Goal: Task Accomplishment & Management: Complete application form

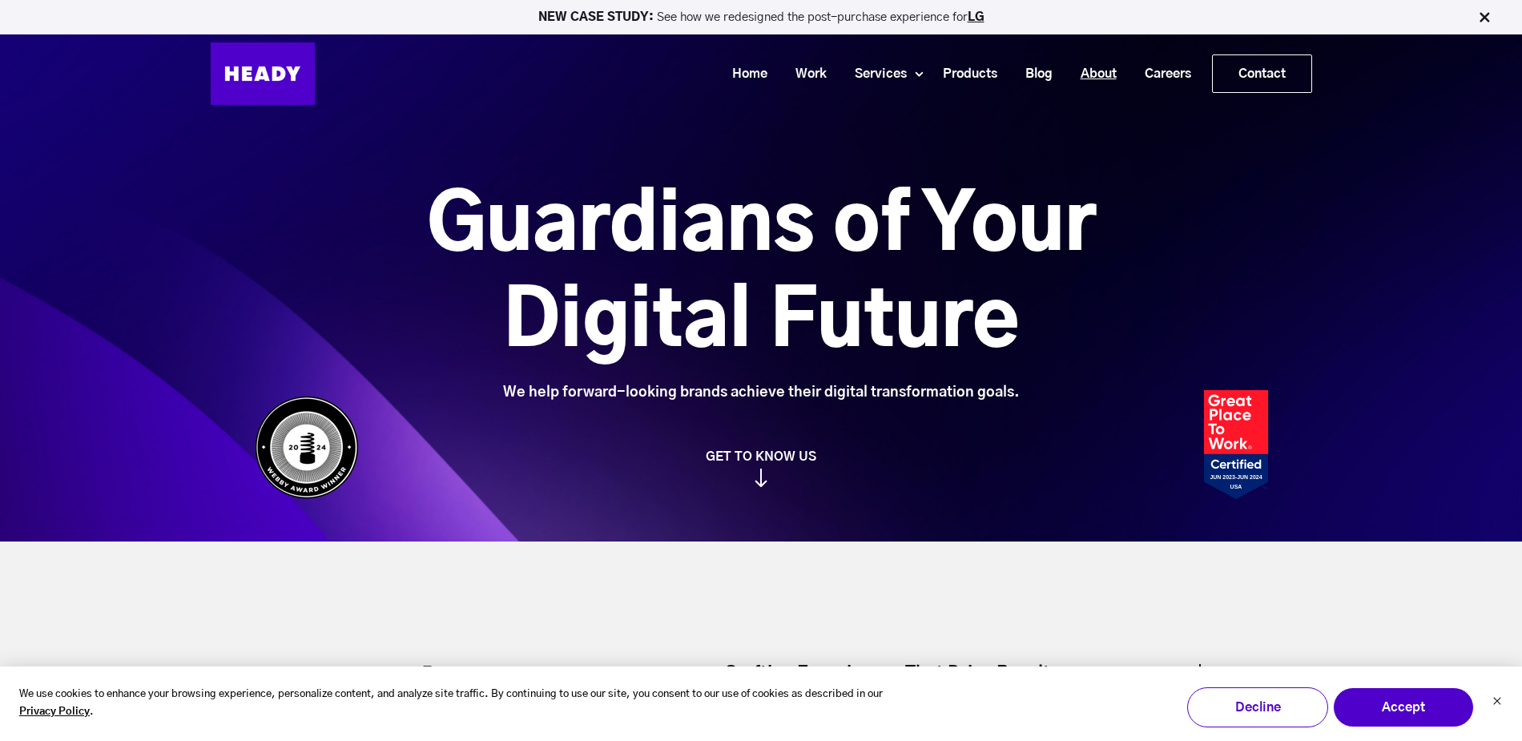
click at [1105, 76] on link "About" at bounding box center [1093, 74] width 64 height 30
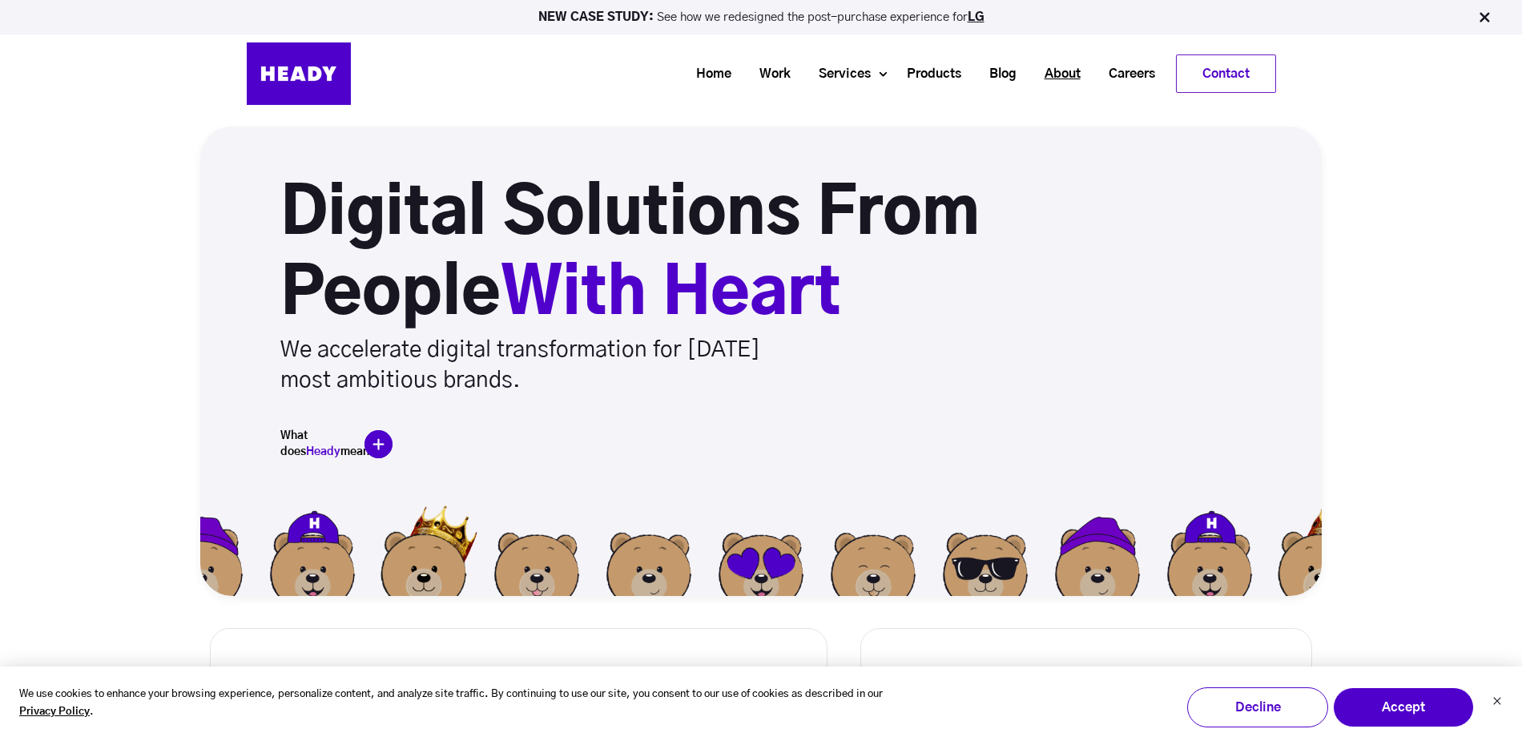
click at [1078, 77] on link "About" at bounding box center [1057, 74] width 64 height 30
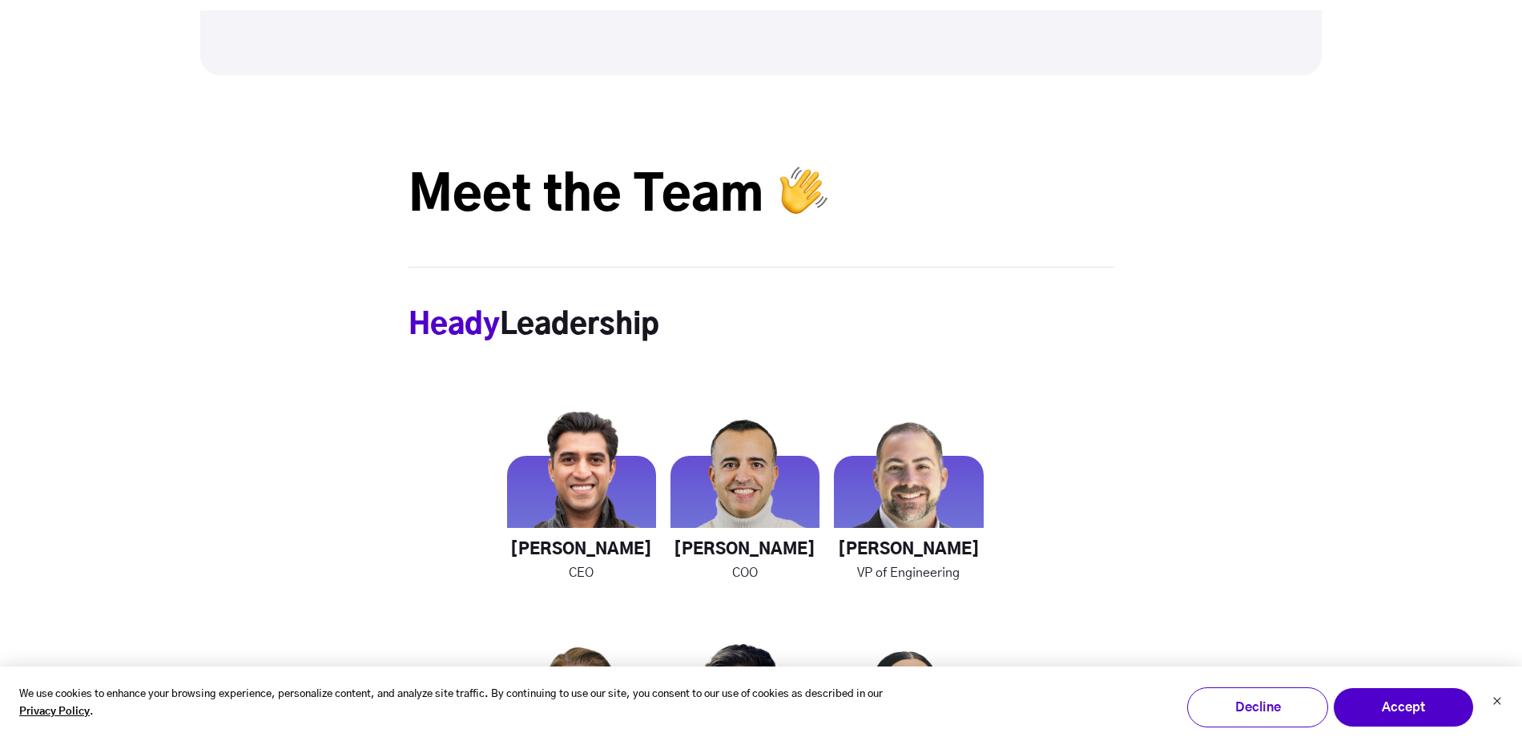
scroll to position [2343, 0]
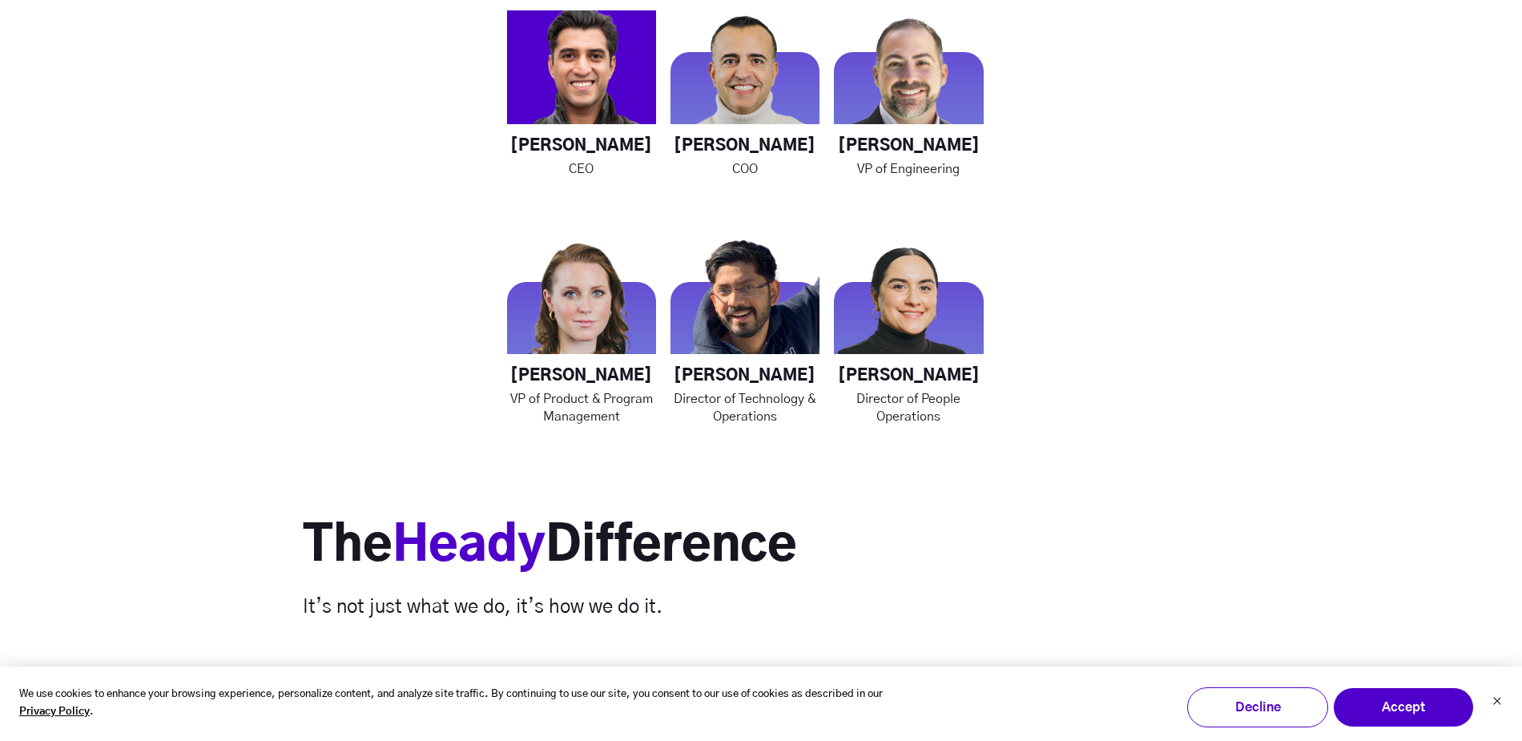
click at [614, 111] on img at bounding box center [581, 54] width 149 height 149
click at [577, 87] on img at bounding box center [581, 54] width 149 height 149
click at [577, 86] on img at bounding box center [581, 54] width 149 height 149
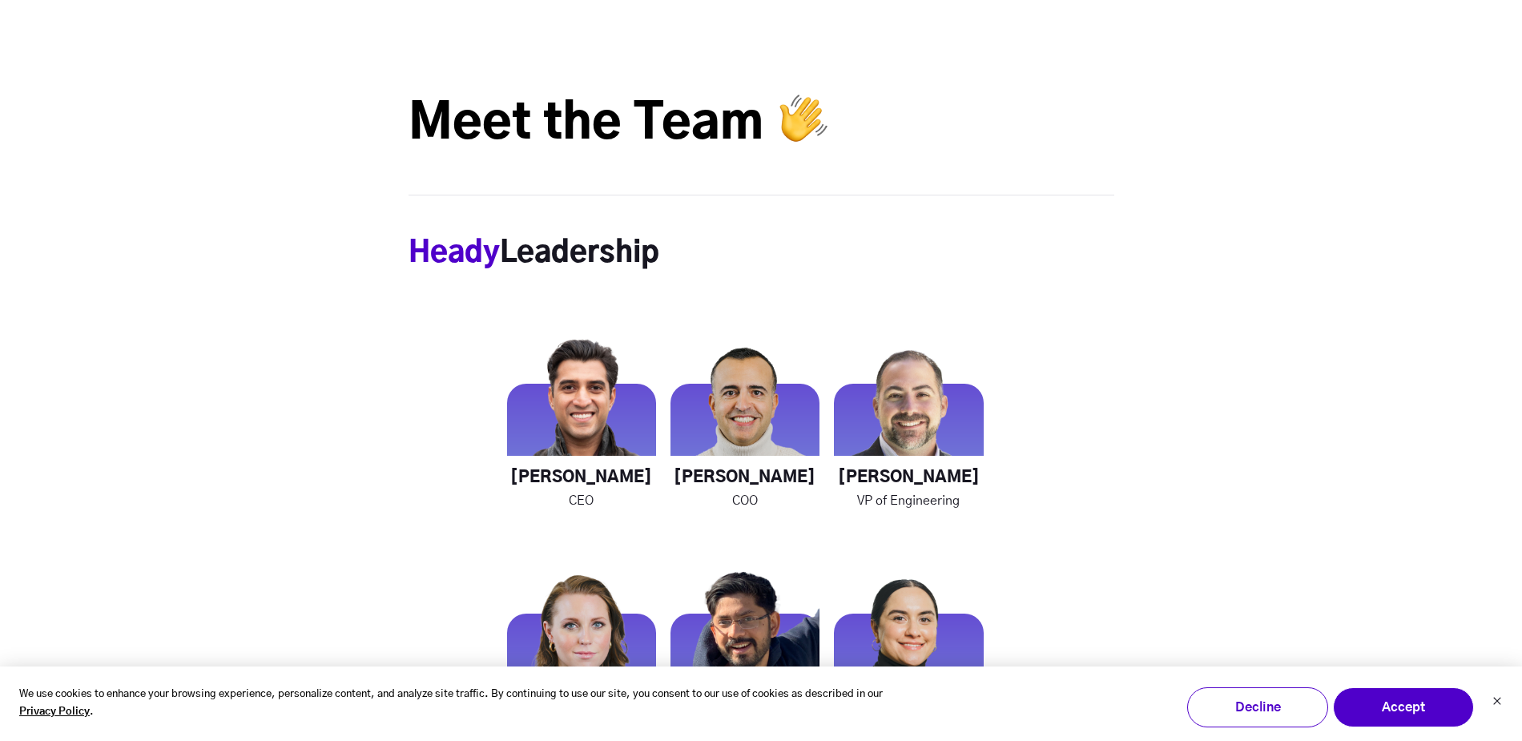
scroll to position [1872, 0]
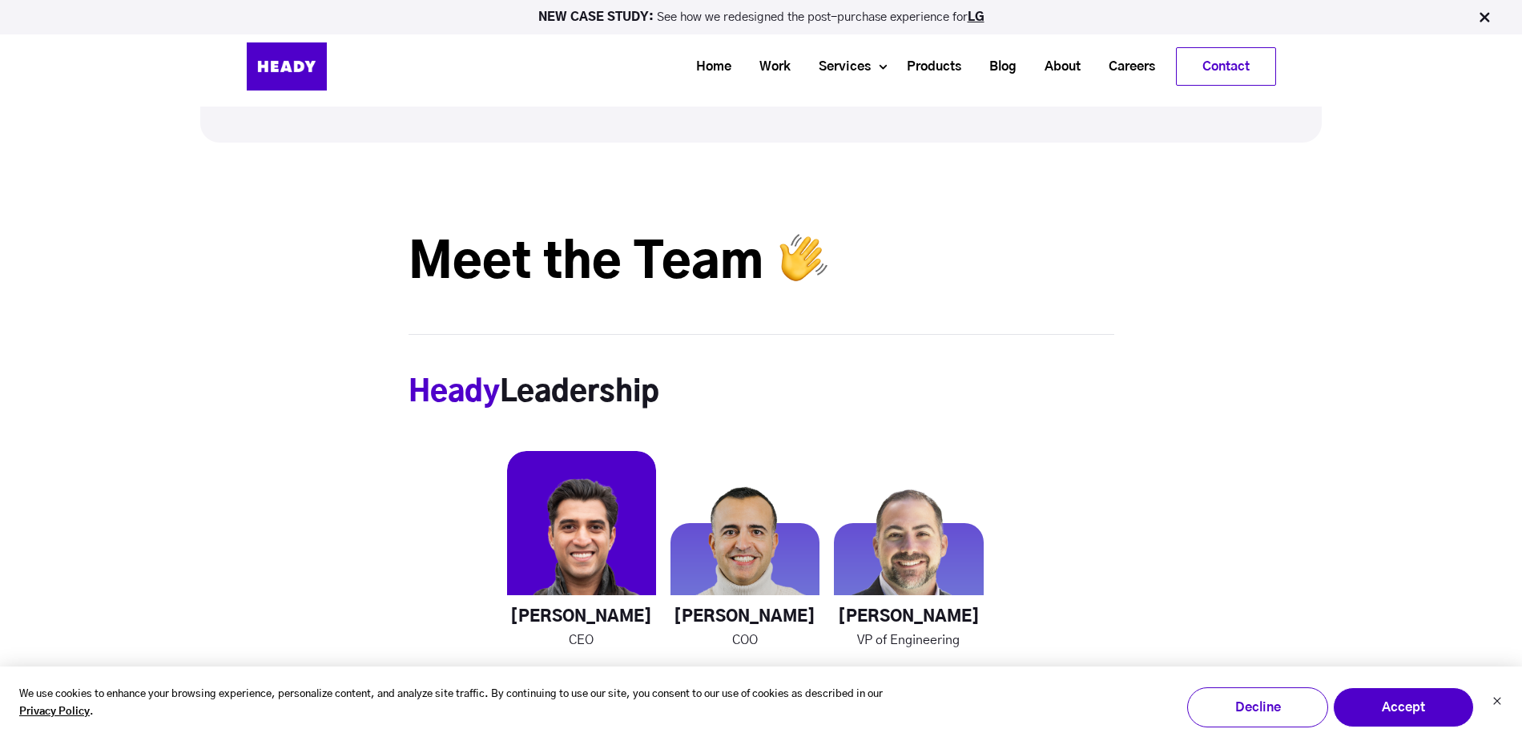
click at [542, 515] on img at bounding box center [581, 525] width 149 height 149
drag, startPoint x: 552, startPoint y: 572, endPoint x: 583, endPoint y: 618, distance: 55.3
click at [552, 573] on img at bounding box center [581, 525] width 149 height 149
drag, startPoint x: 589, startPoint y: 634, endPoint x: 582, endPoint y: 642, distance: 10.8
click at [587, 635] on p "CEO" at bounding box center [581, 640] width 149 height 18
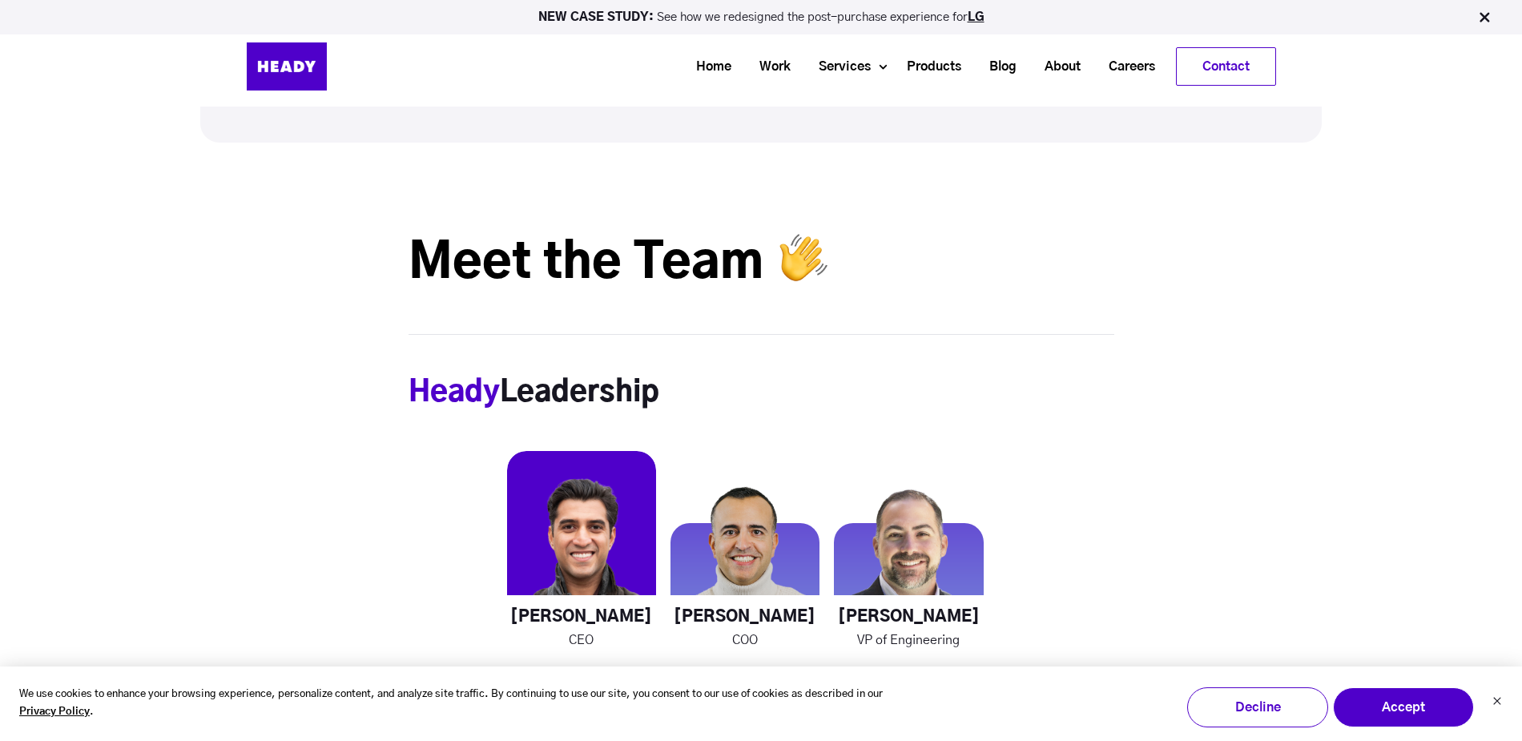
drag, startPoint x: 580, startPoint y: 649, endPoint x: 586, endPoint y: 608, distance: 41.2
click at [580, 646] on p "CEO" at bounding box center [581, 640] width 149 height 18
drag, startPoint x: 594, startPoint y: 558, endPoint x: 587, endPoint y: 546, distance: 12.9
click at [594, 555] on img at bounding box center [581, 525] width 149 height 149
click at [575, 532] on img at bounding box center [581, 525] width 149 height 149
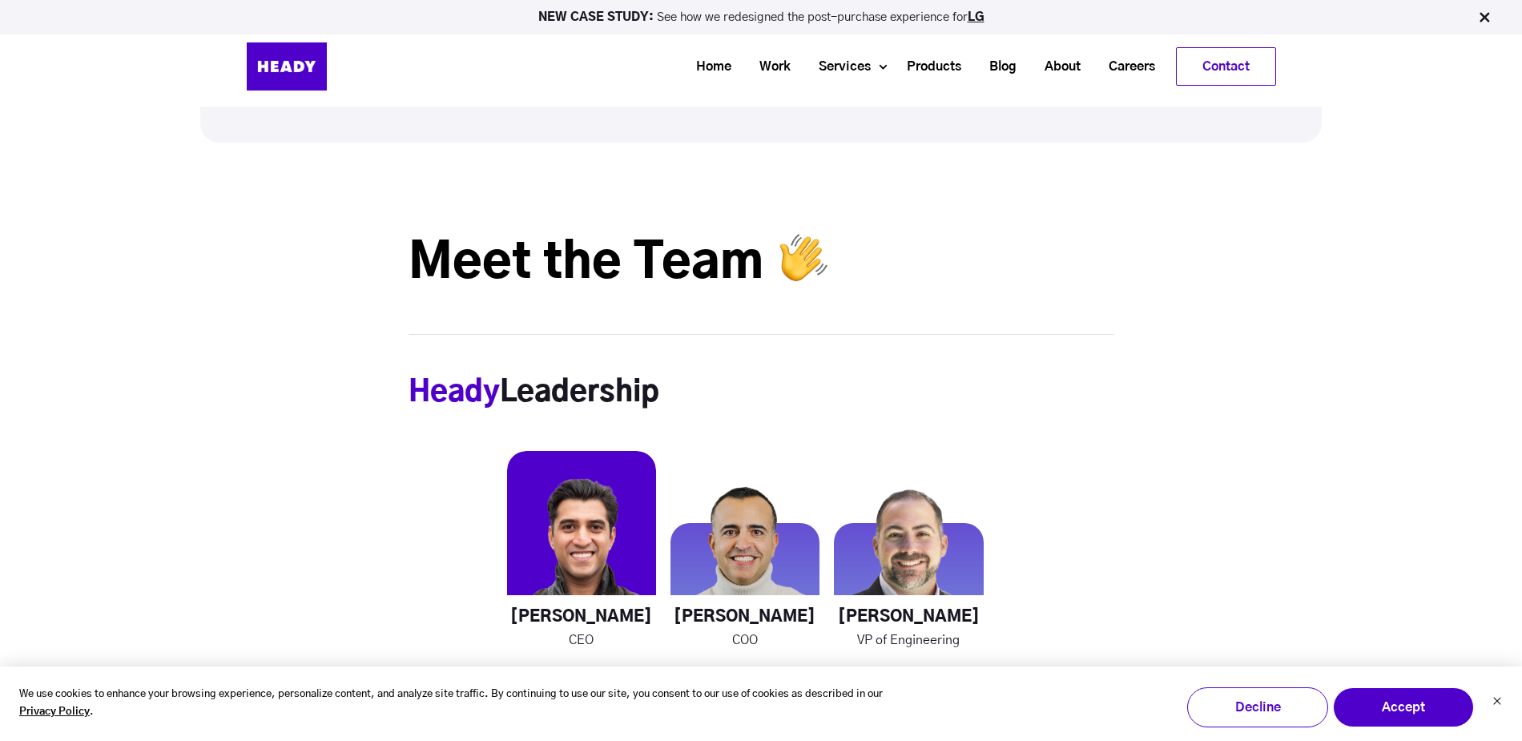
click at [574, 530] on img at bounding box center [581, 525] width 149 height 149
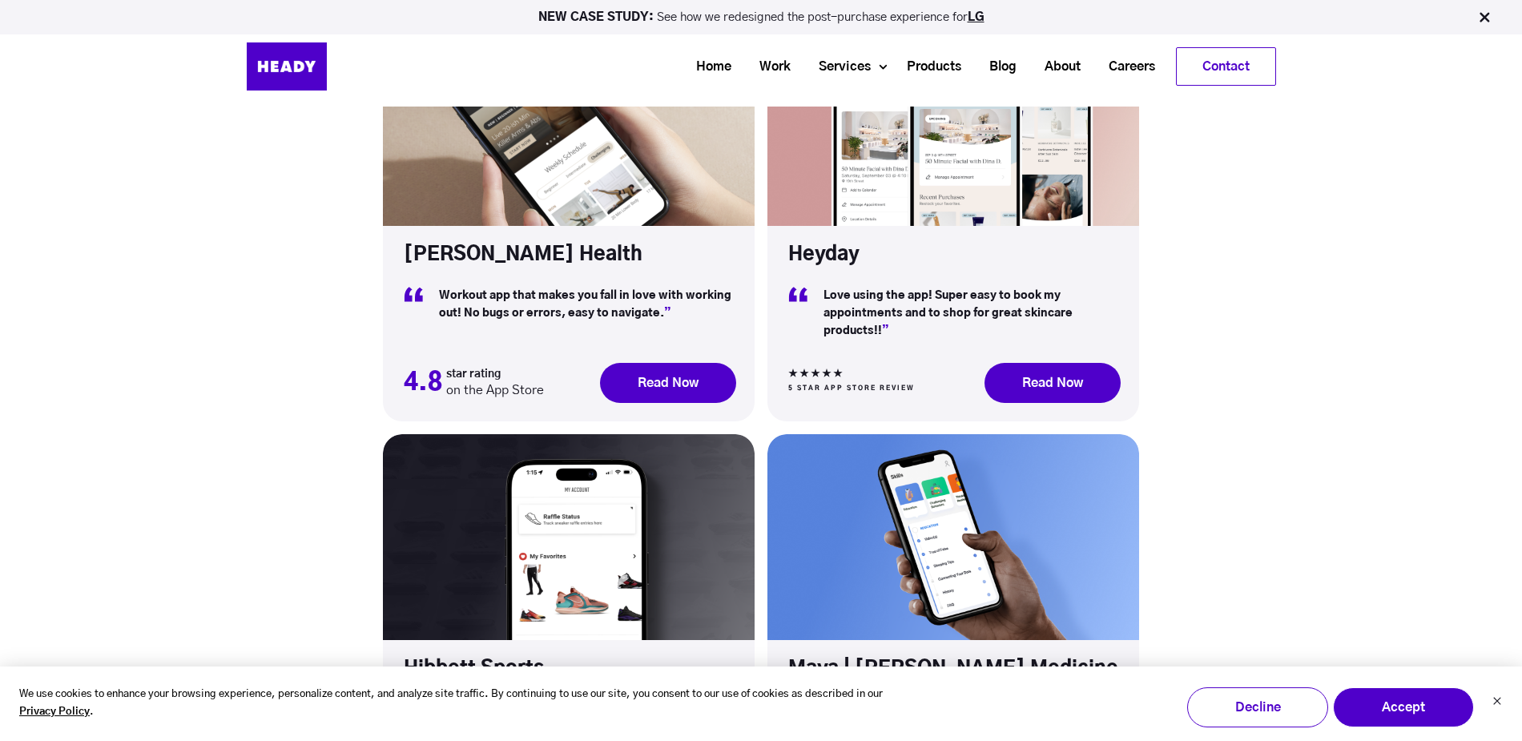
scroll to position [4442, 0]
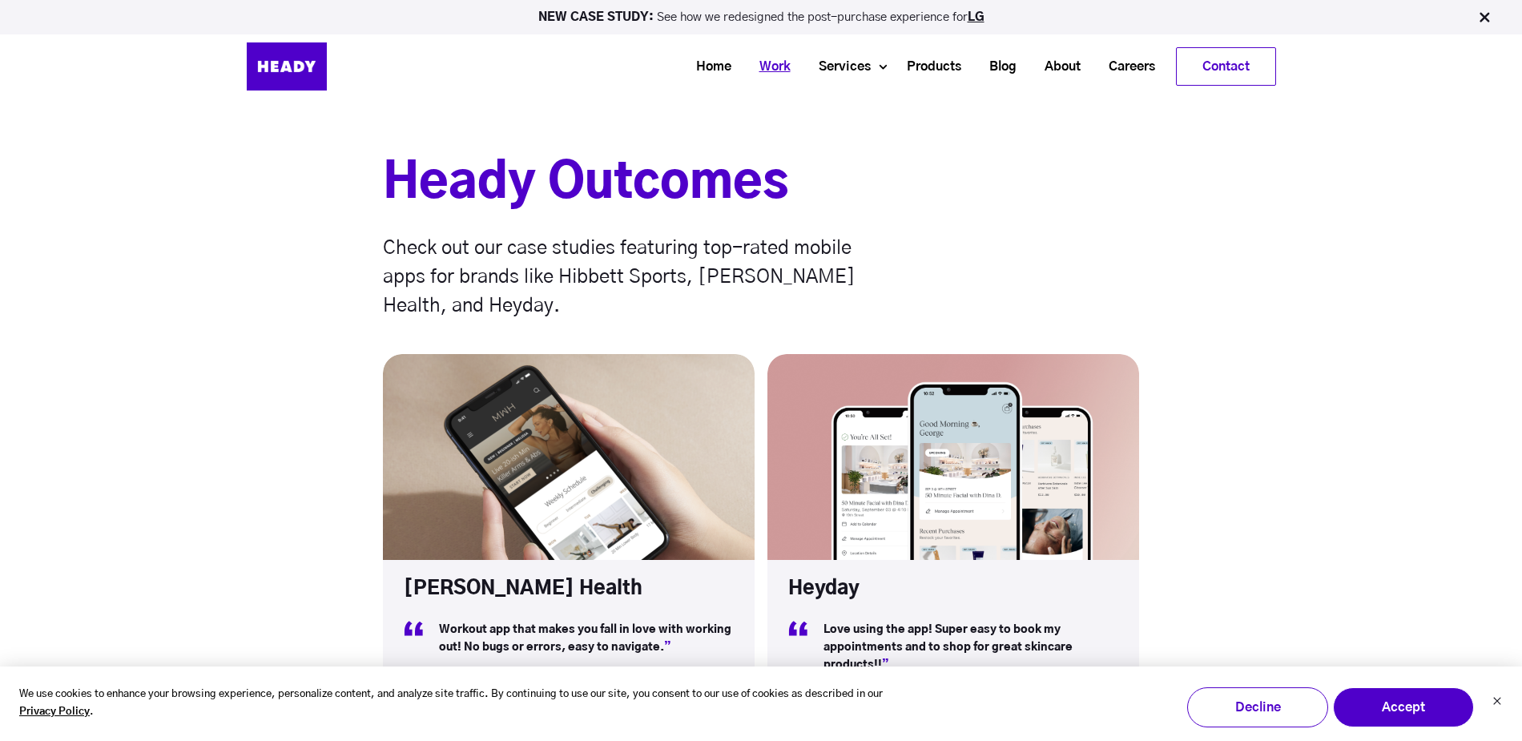
click at [773, 69] on link "Work" at bounding box center [768, 67] width 59 height 30
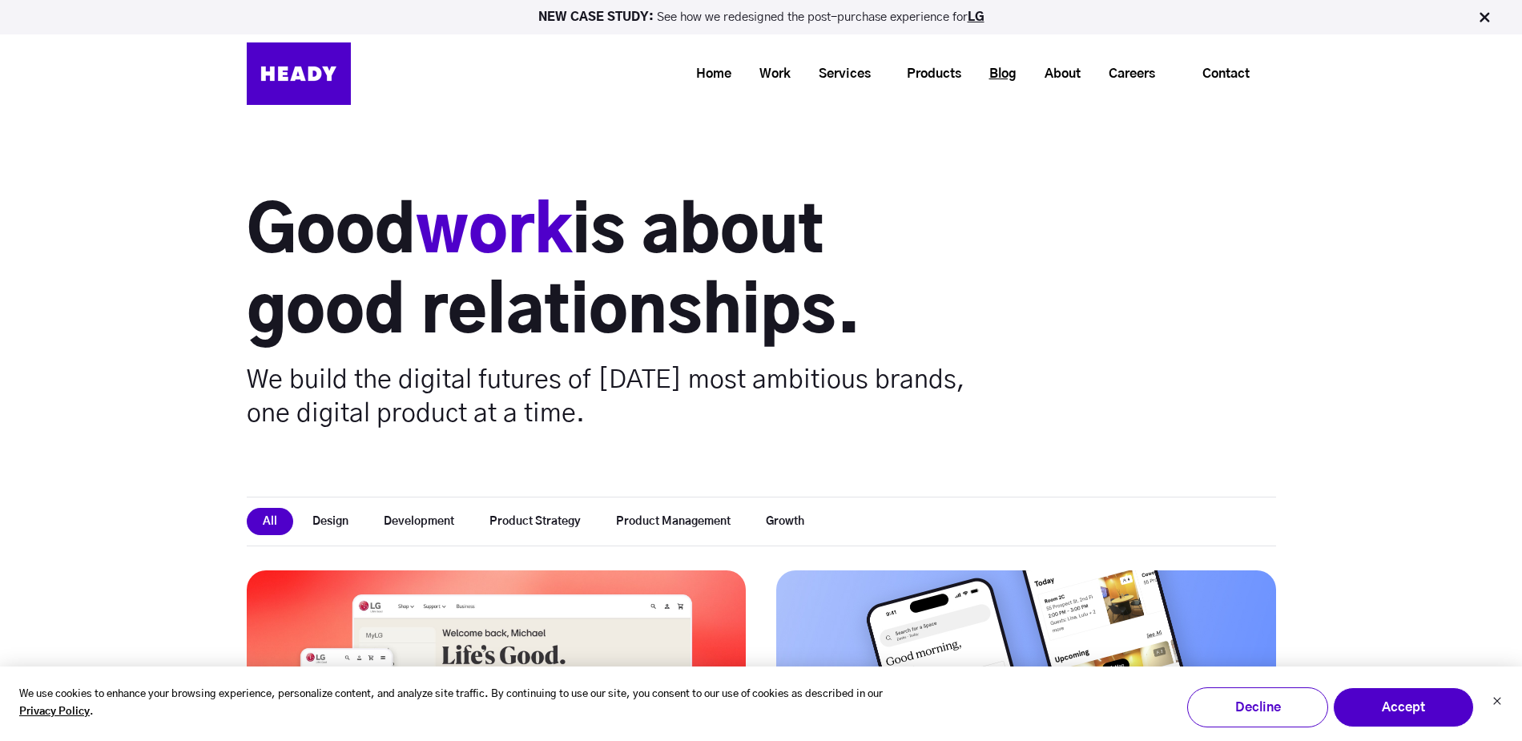
click at [1012, 76] on link "Blog" at bounding box center [996, 74] width 55 height 30
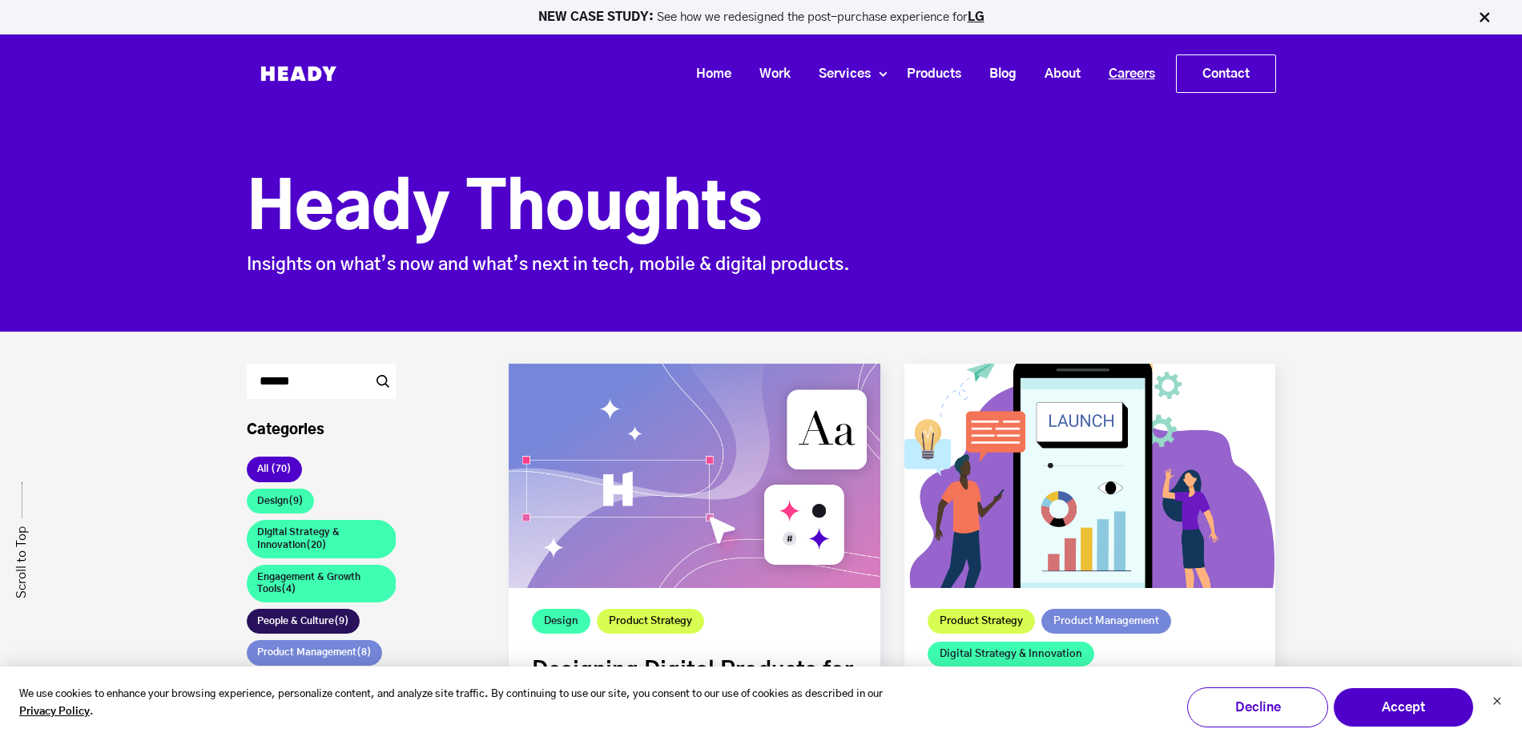
click at [1117, 73] on link "Careers" at bounding box center [1126, 74] width 74 height 30
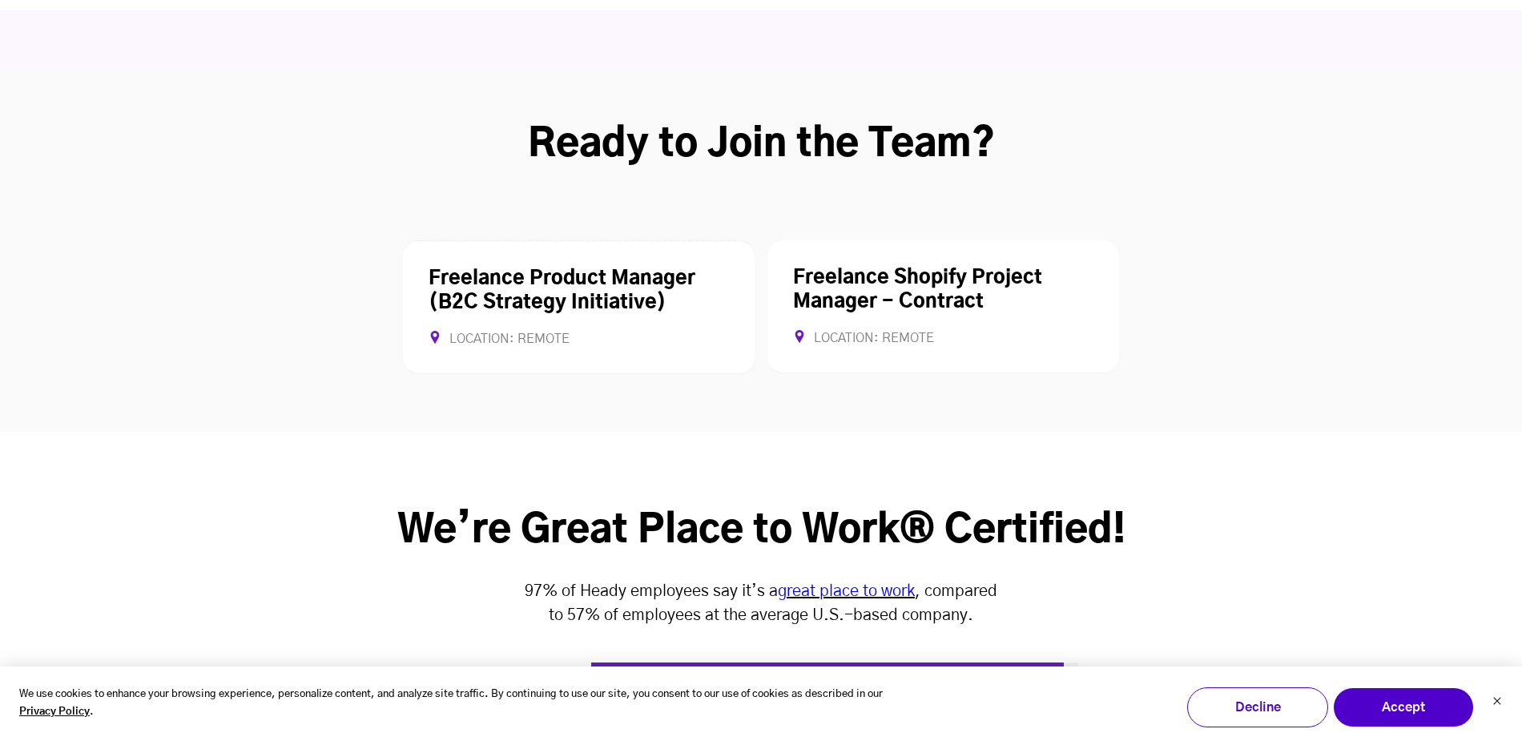
scroll to position [4186, 0]
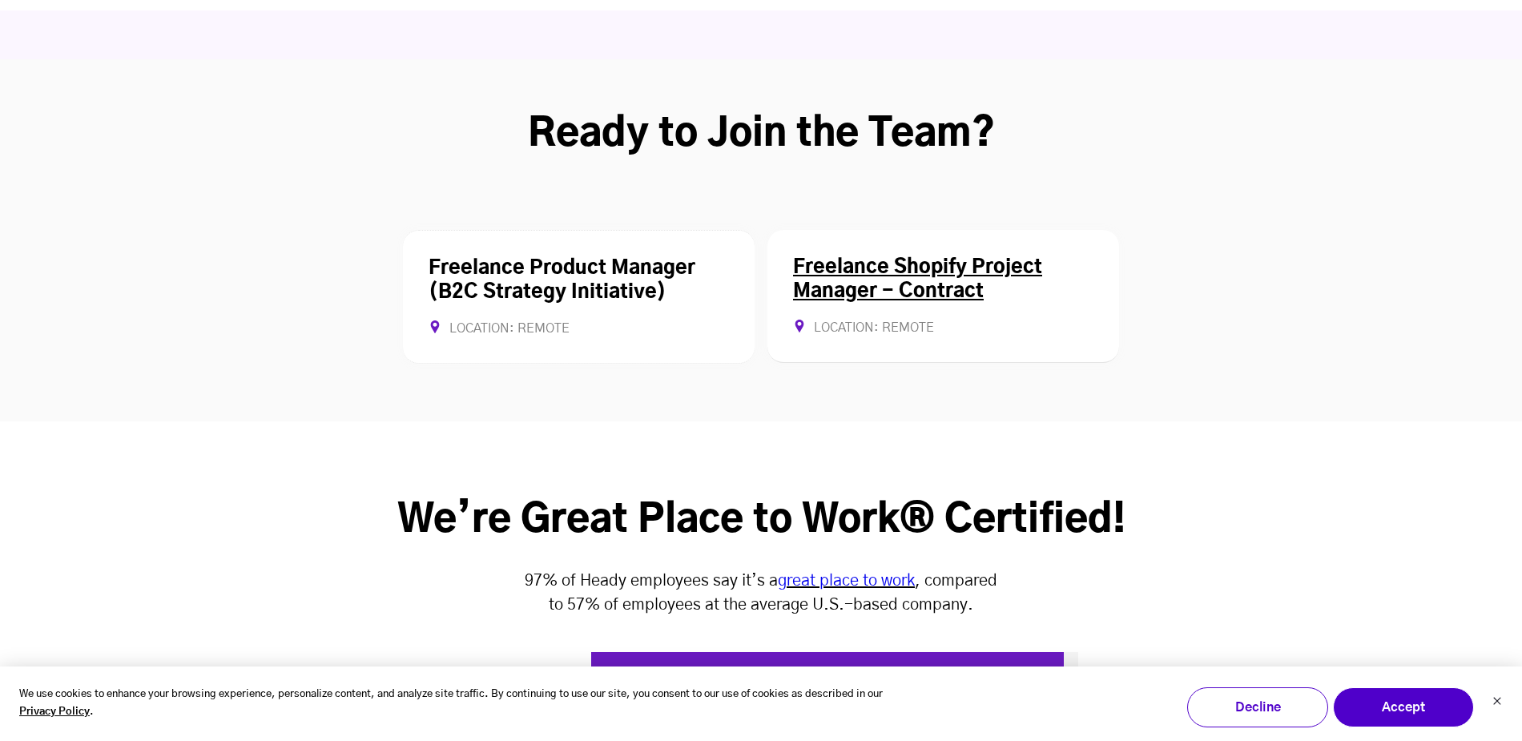
click at [913, 258] on link "Freelance Shopify Project Manager - Contract" at bounding box center [917, 279] width 249 height 43
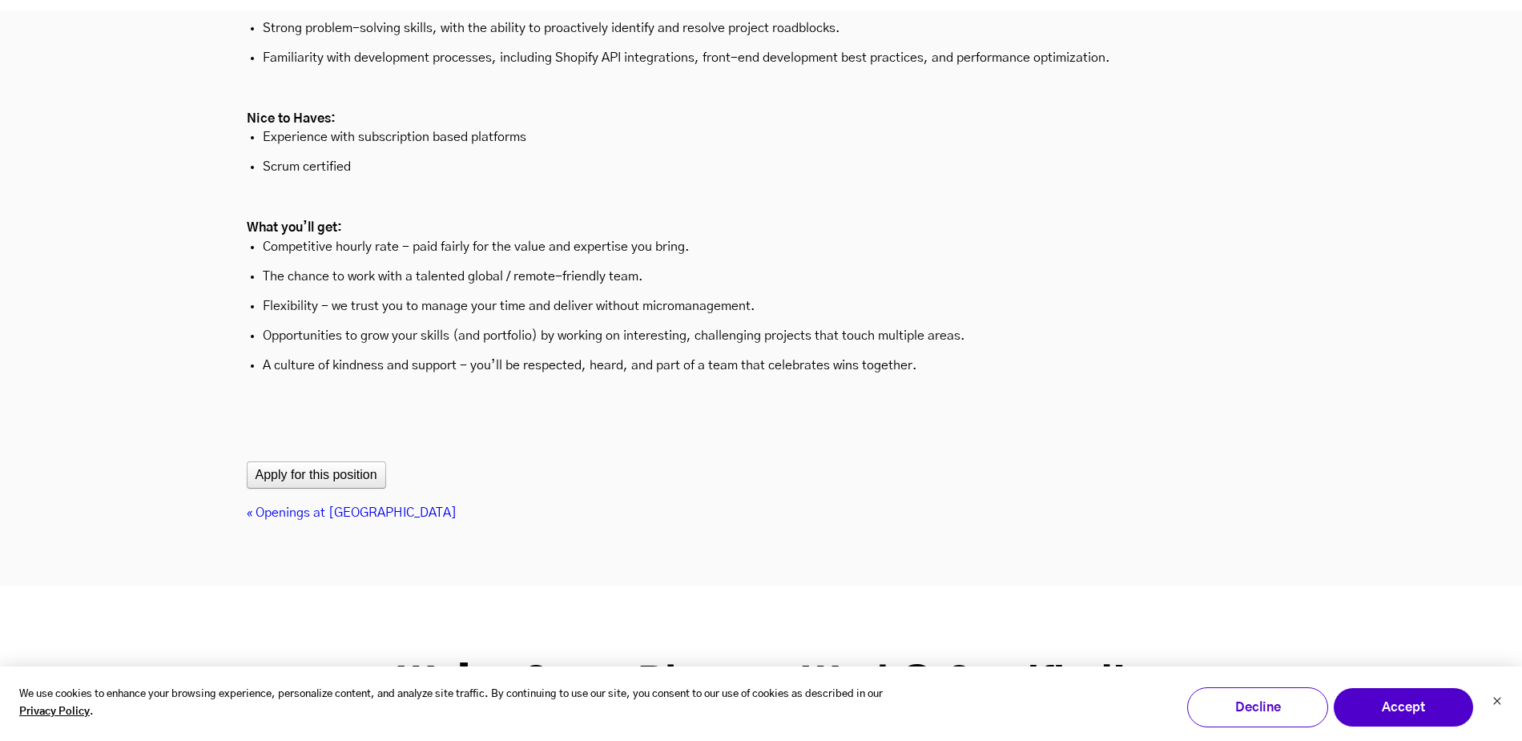
scroll to position [5235, 0]
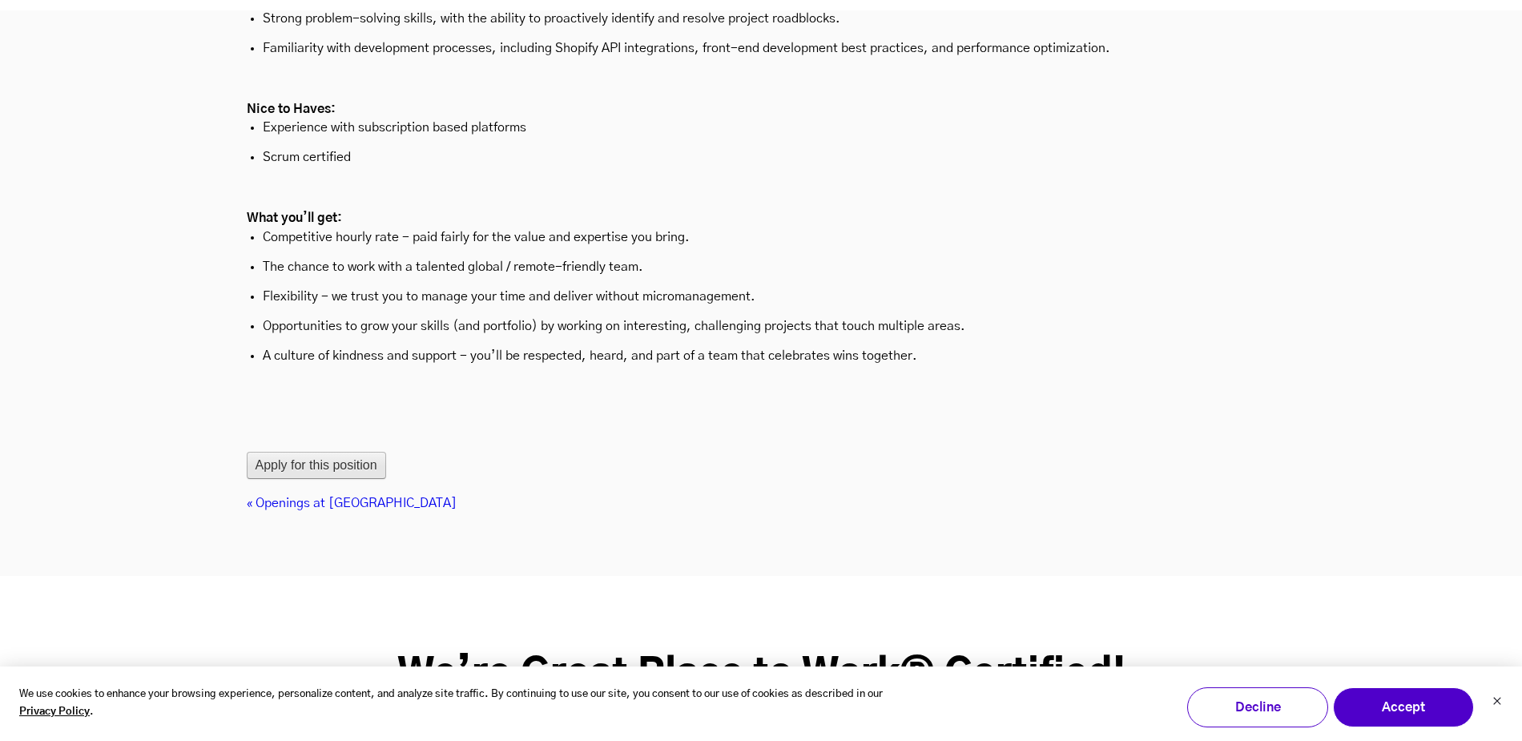
click at [326, 452] on button "Apply for this position" at bounding box center [316, 465] width 139 height 27
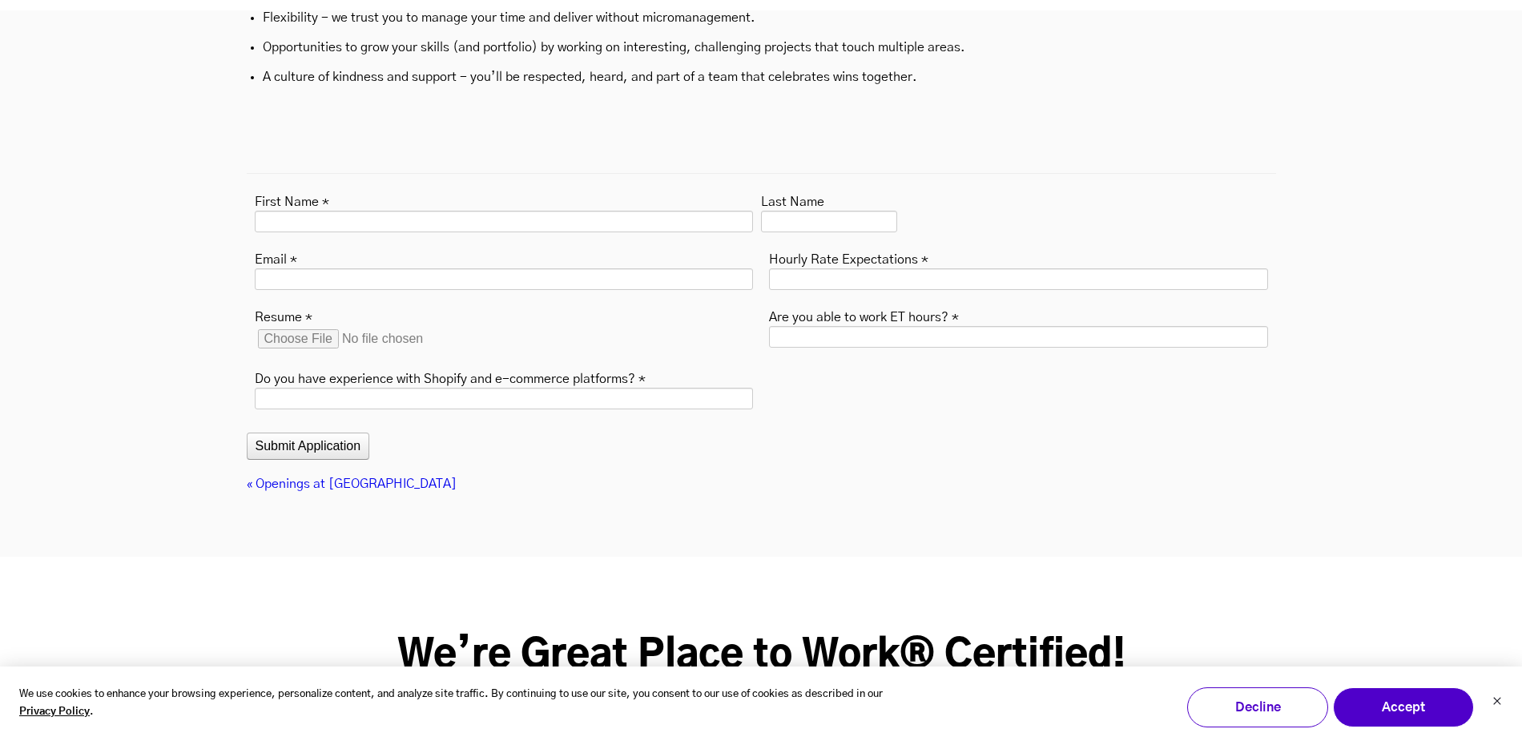
scroll to position [5535, 0]
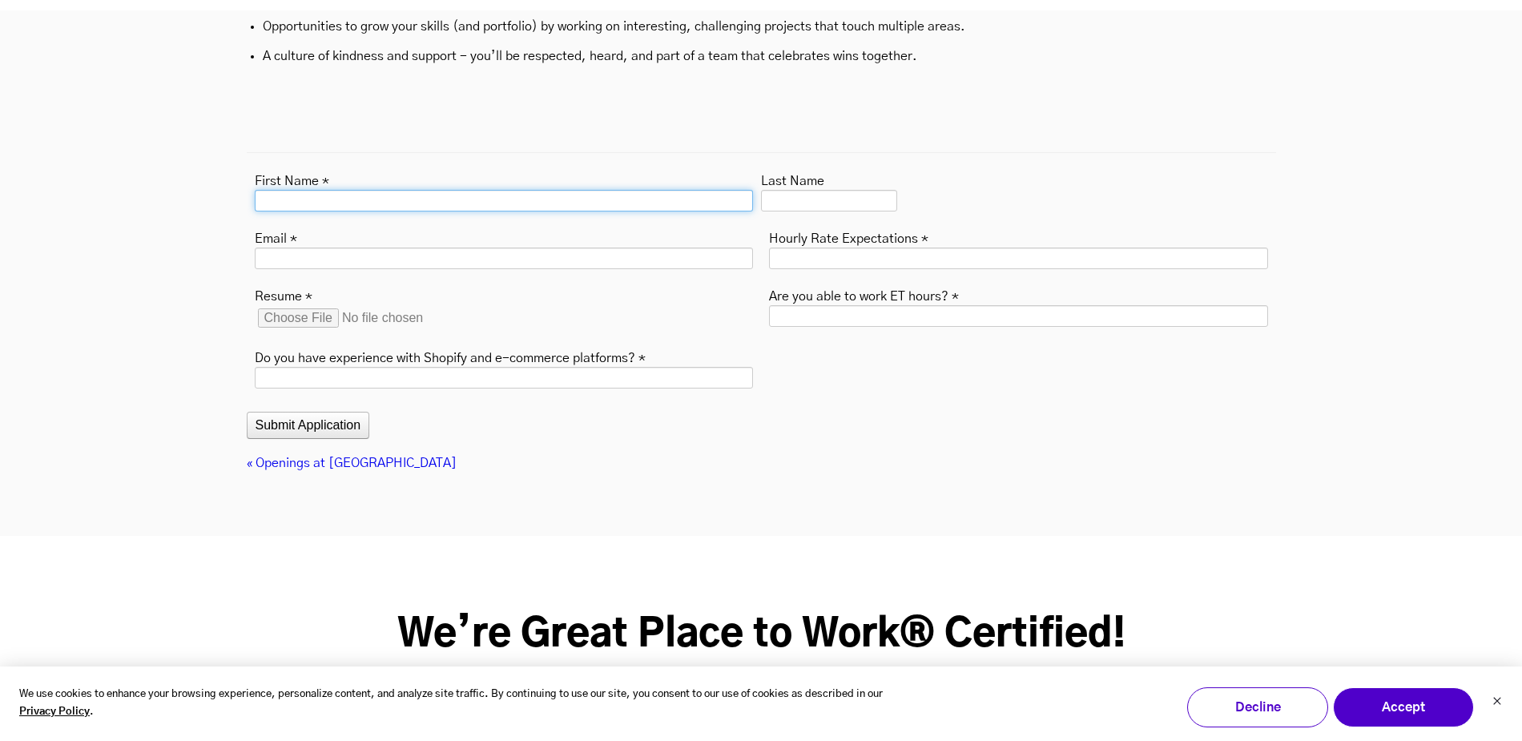
click at [474, 190] on input "First Name *" at bounding box center [504, 201] width 499 height 22
type input "*****"
type input "****"
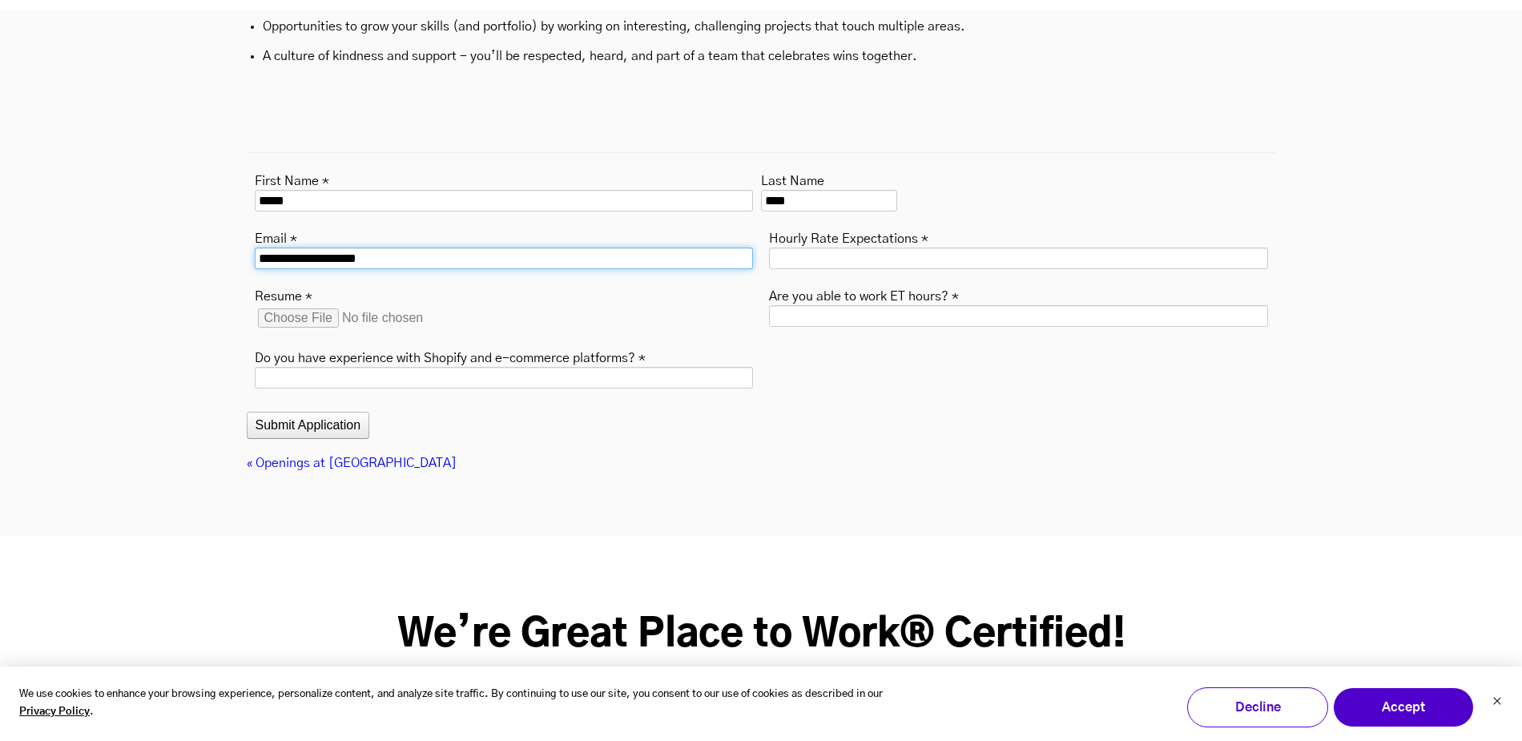
type input "**********"
click at [298, 305] on input "Resume *" at bounding box center [379, 318] width 249 height 26
type input "**********"
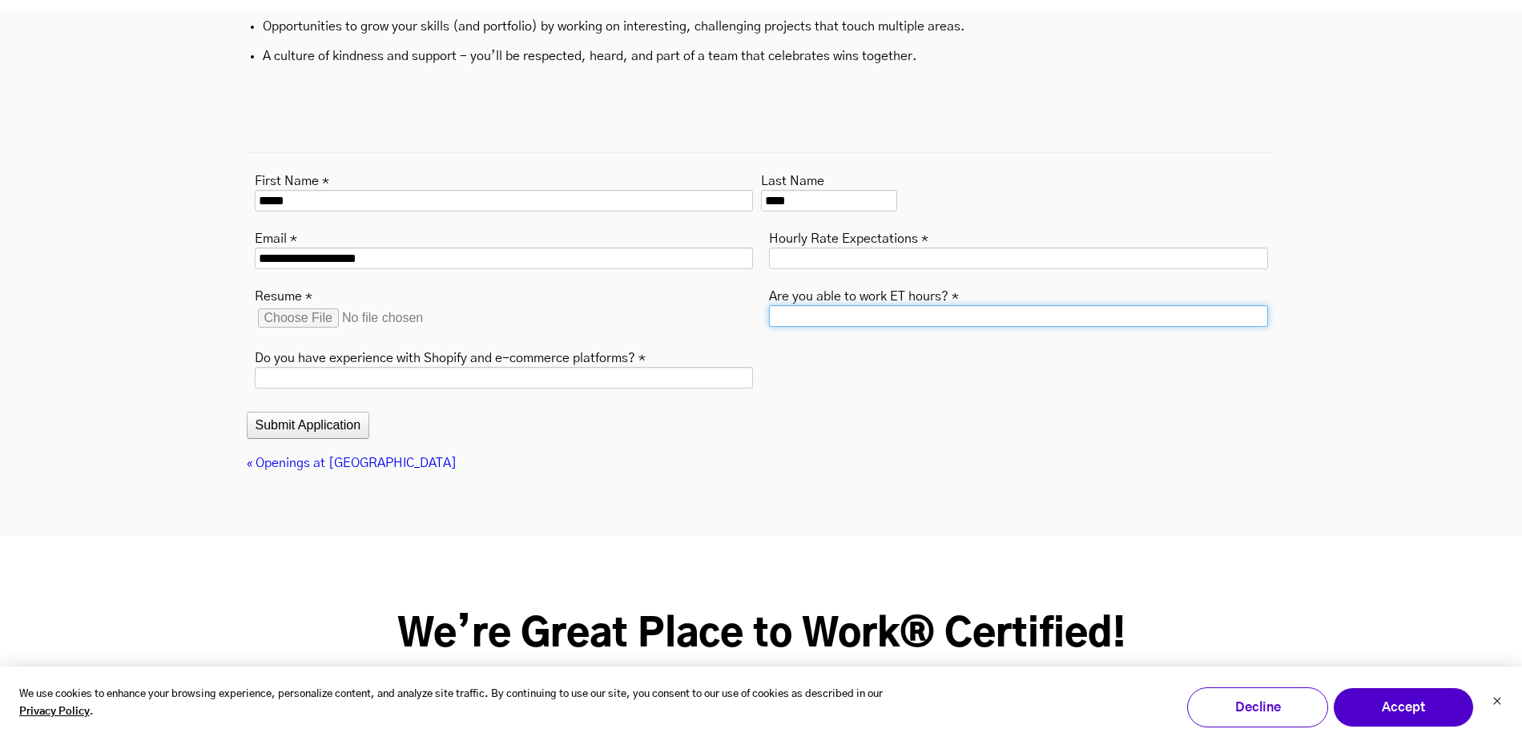
click at [872, 305] on input "Are you able to work ET hours? *" at bounding box center [1018, 316] width 499 height 22
type input "***"
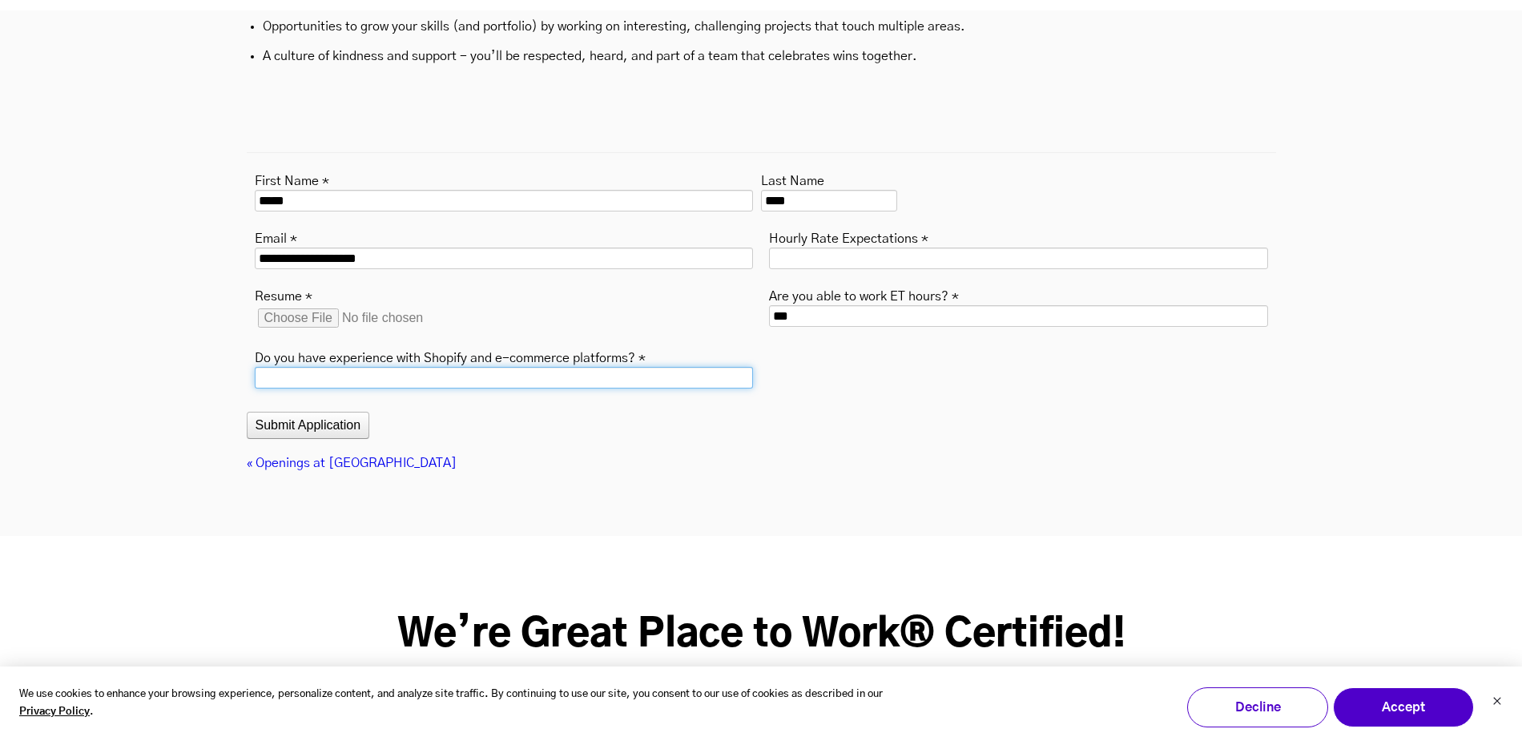
click at [497, 367] on input "Do you have experience with Shopify and e-commerce platforms? *" at bounding box center [504, 378] width 499 height 22
type input "*"
type input "**********"
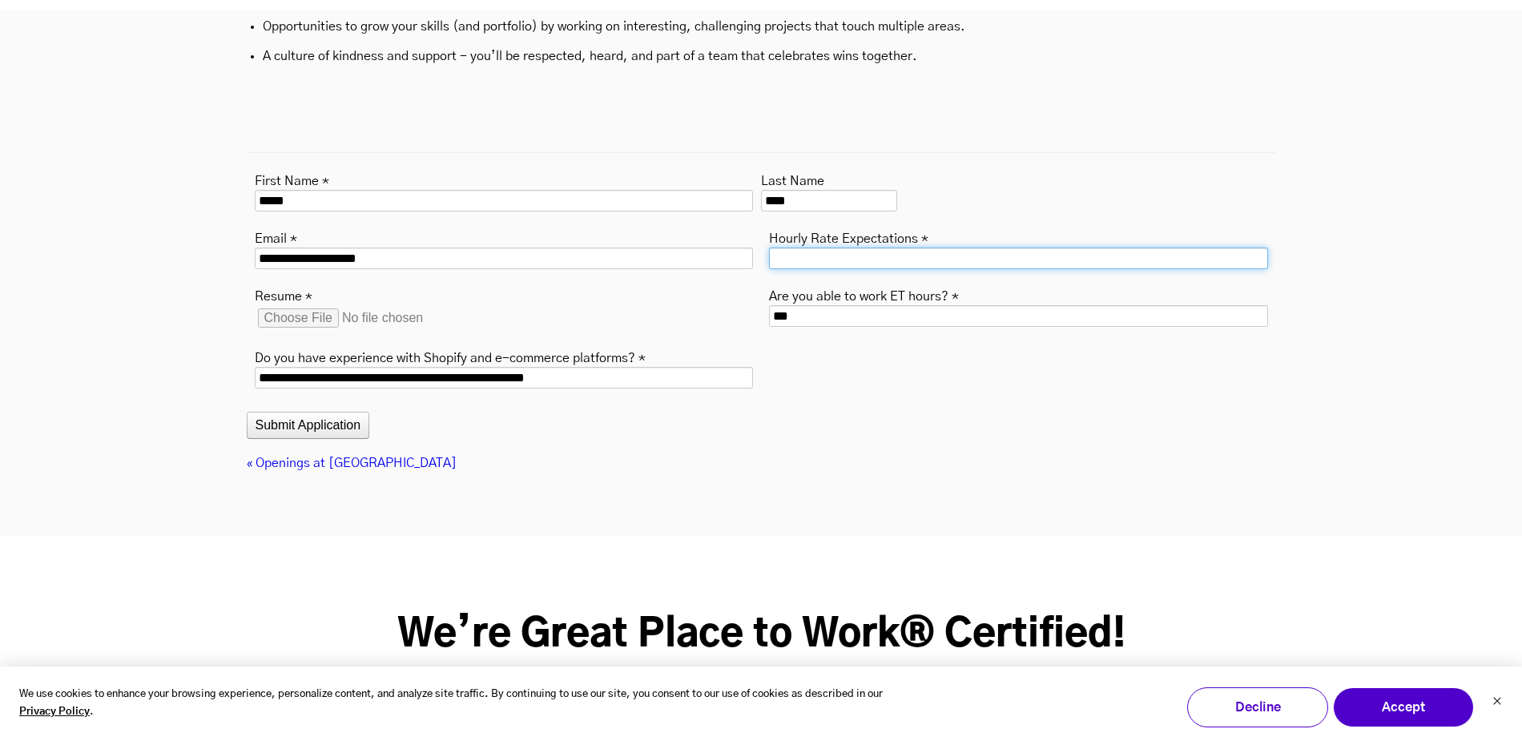
click at [948, 248] on input "Hourly Rate Expectations *" at bounding box center [1018, 259] width 499 height 22
type input "****"
click at [277, 412] on button "Submit Application" at bounding box center [308, 425] width 123 height 27
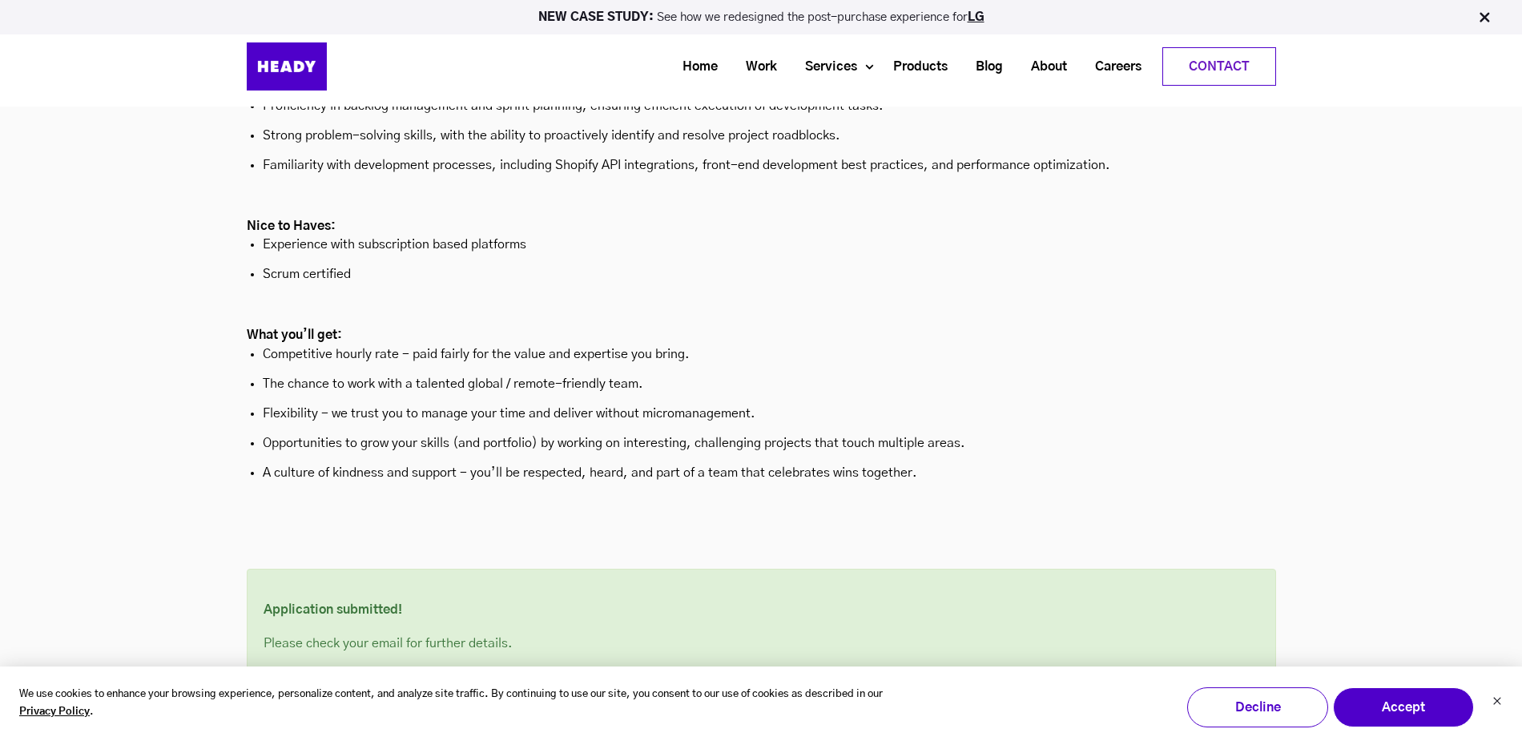
scroll to position [5116, 0]
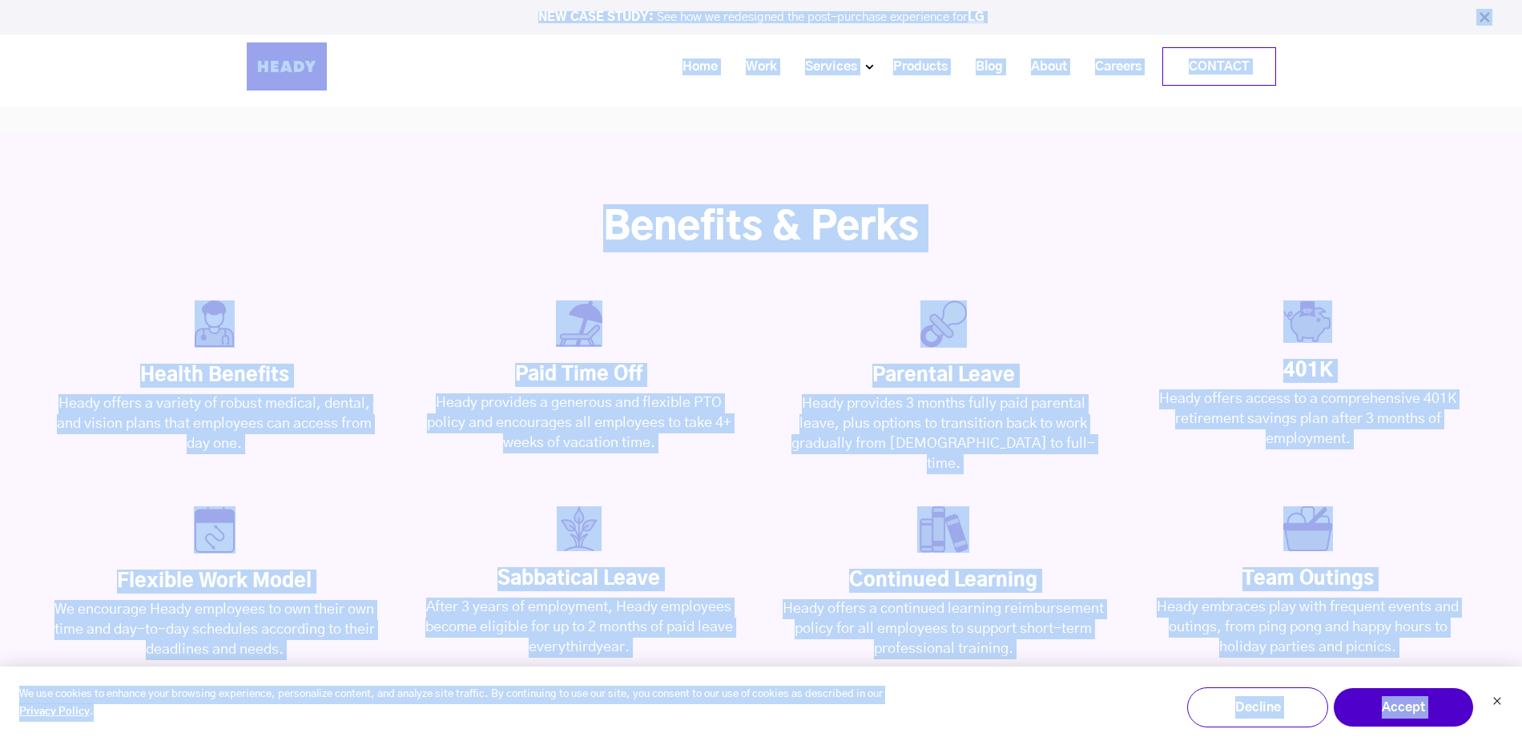
drag, startPoint x: 1000, startPoint y: 386, endPoint x: 311, endPoint y: 584, distance: 716.7
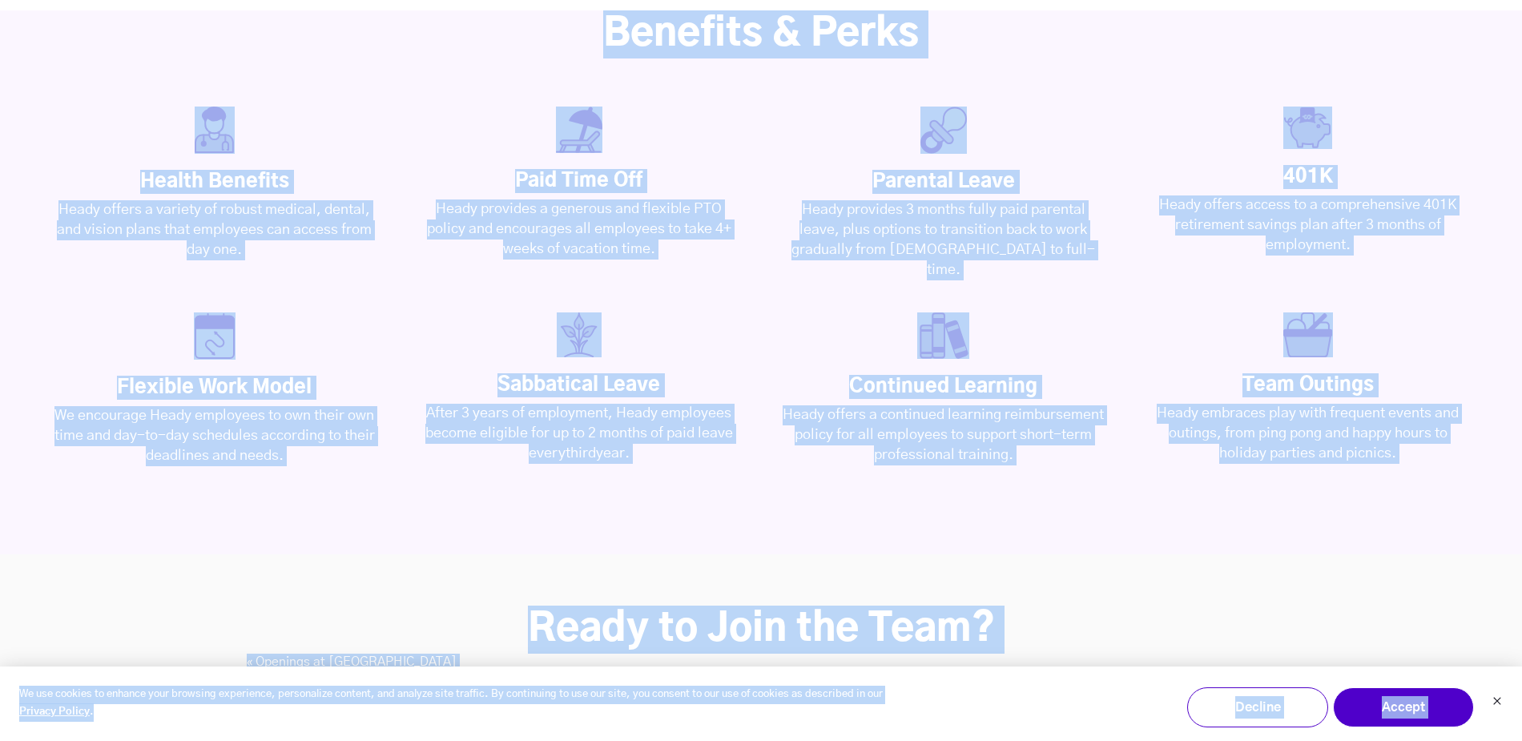
scroll to position [3829, 0]
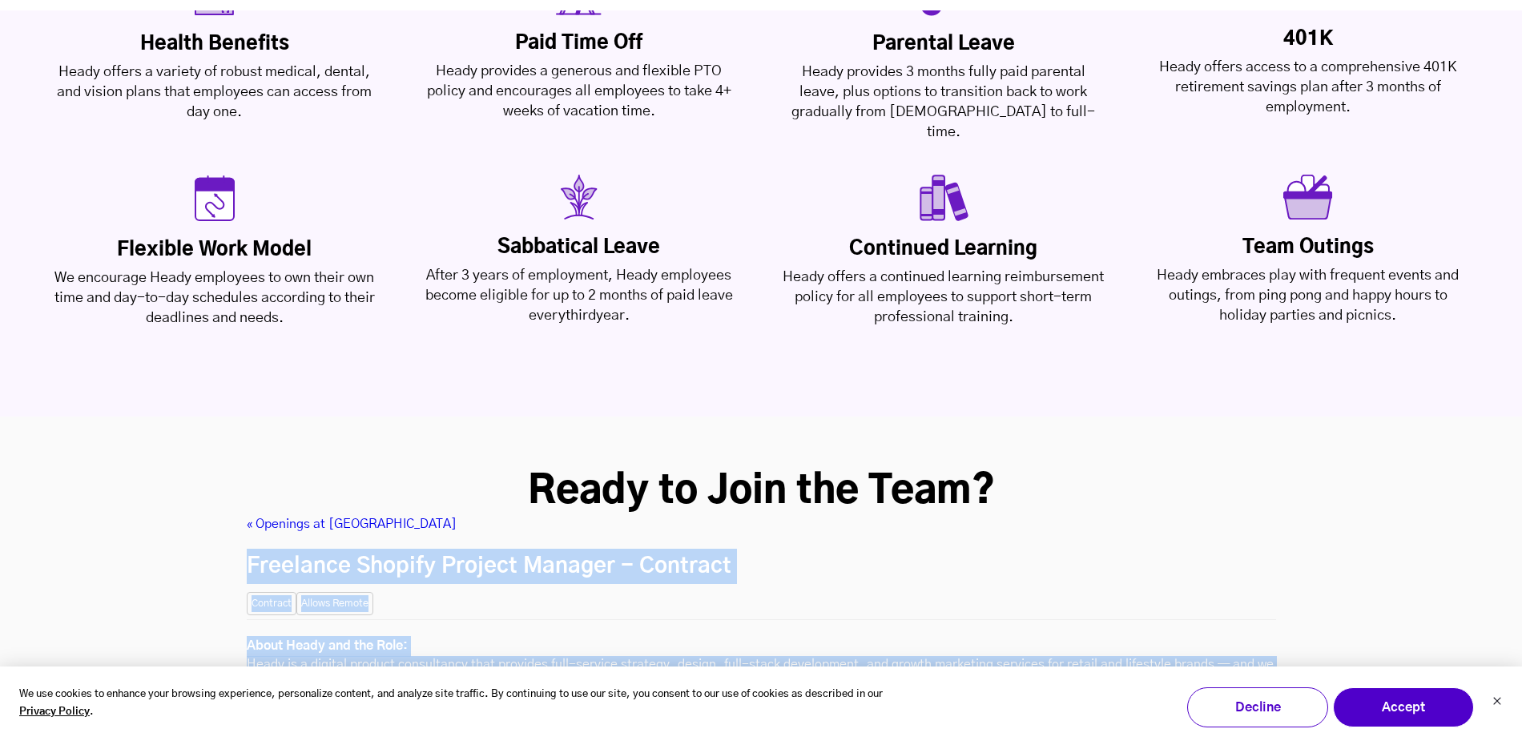
click at [247, 549] on h2 "Freelance Shopify Project Manager - Contract" at bounding box center [761, 566] width 1029 height 35
copy div "Loremipsu Dolorsi Ametcon Adipisc - Elitsedd Eiusmodt: INCIDI Utlabore Etdolo M…"
